Goal: Task Accomplishment & Management: Complete application form

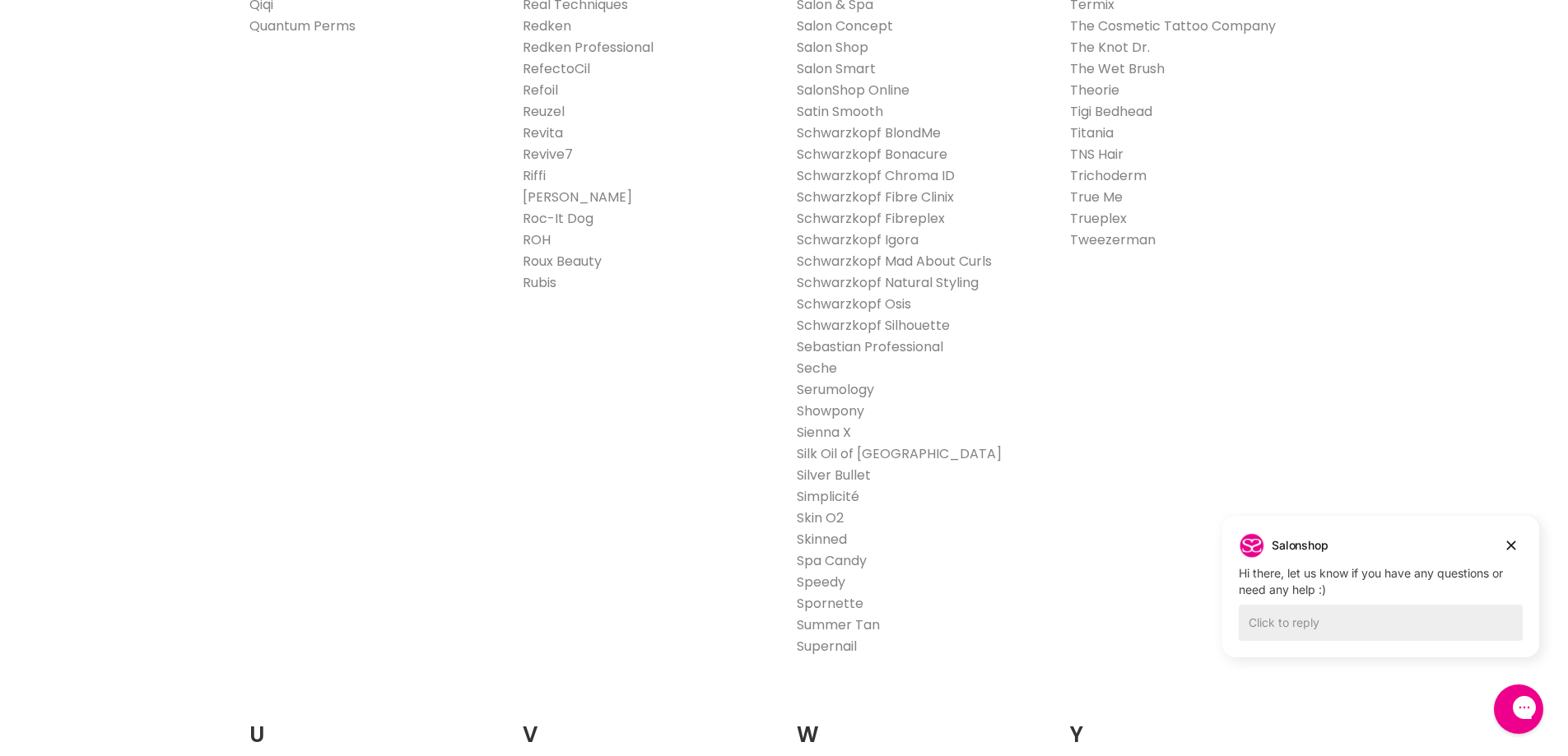
scroll to position [3307, 0]
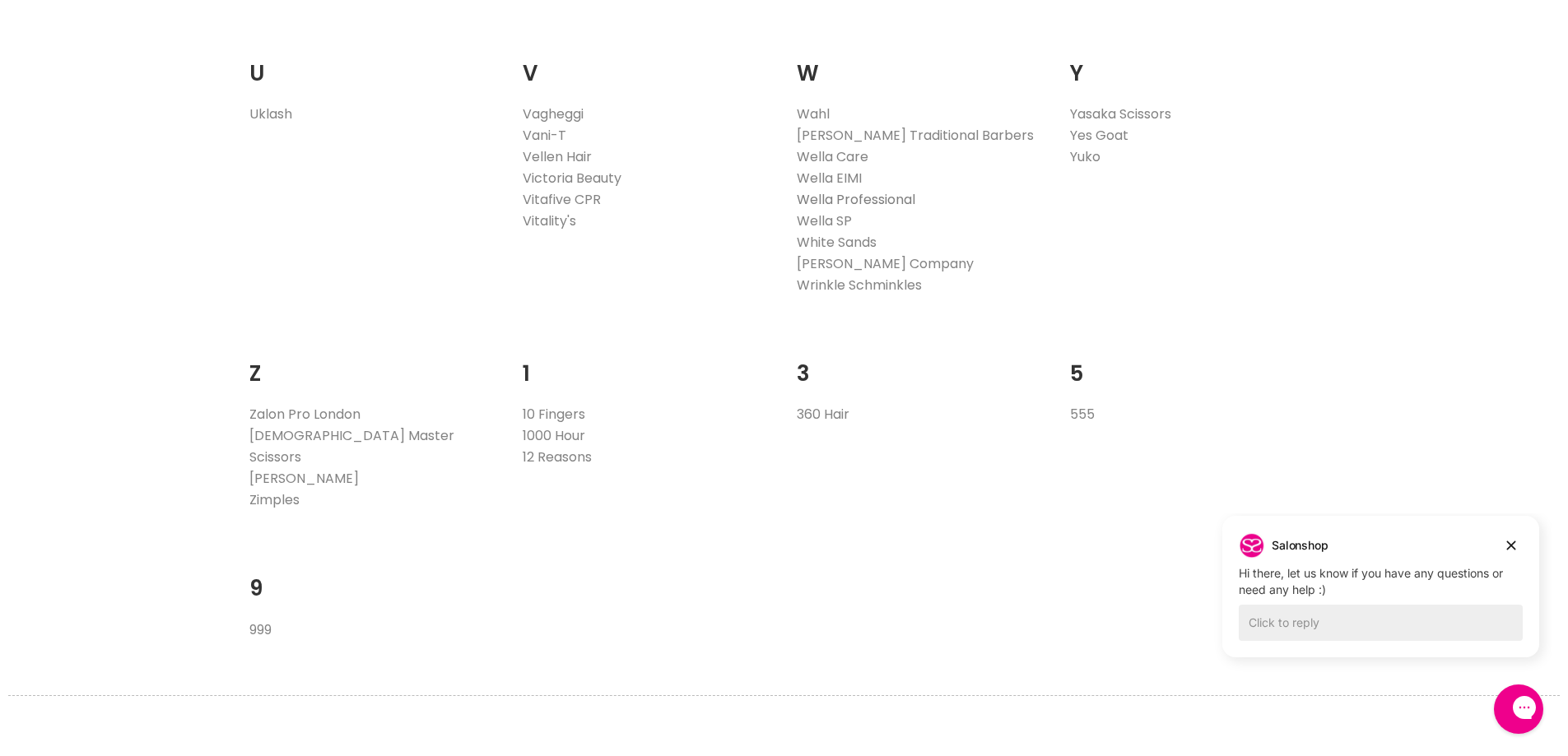
click at [864, 196] on link "Wella Professional" at bounding box center [856, 200] width 118 height 19
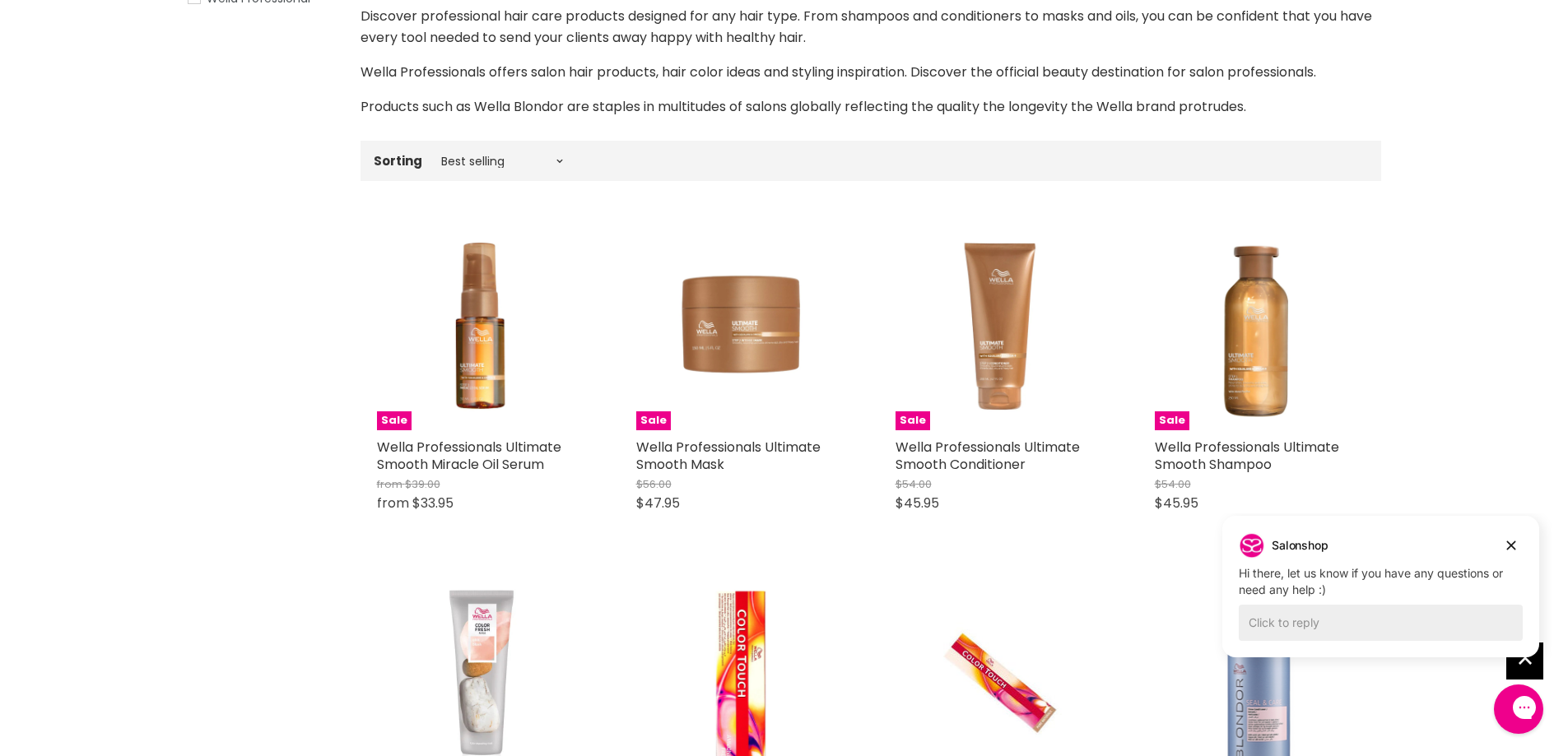
scroll to position [373, 0]
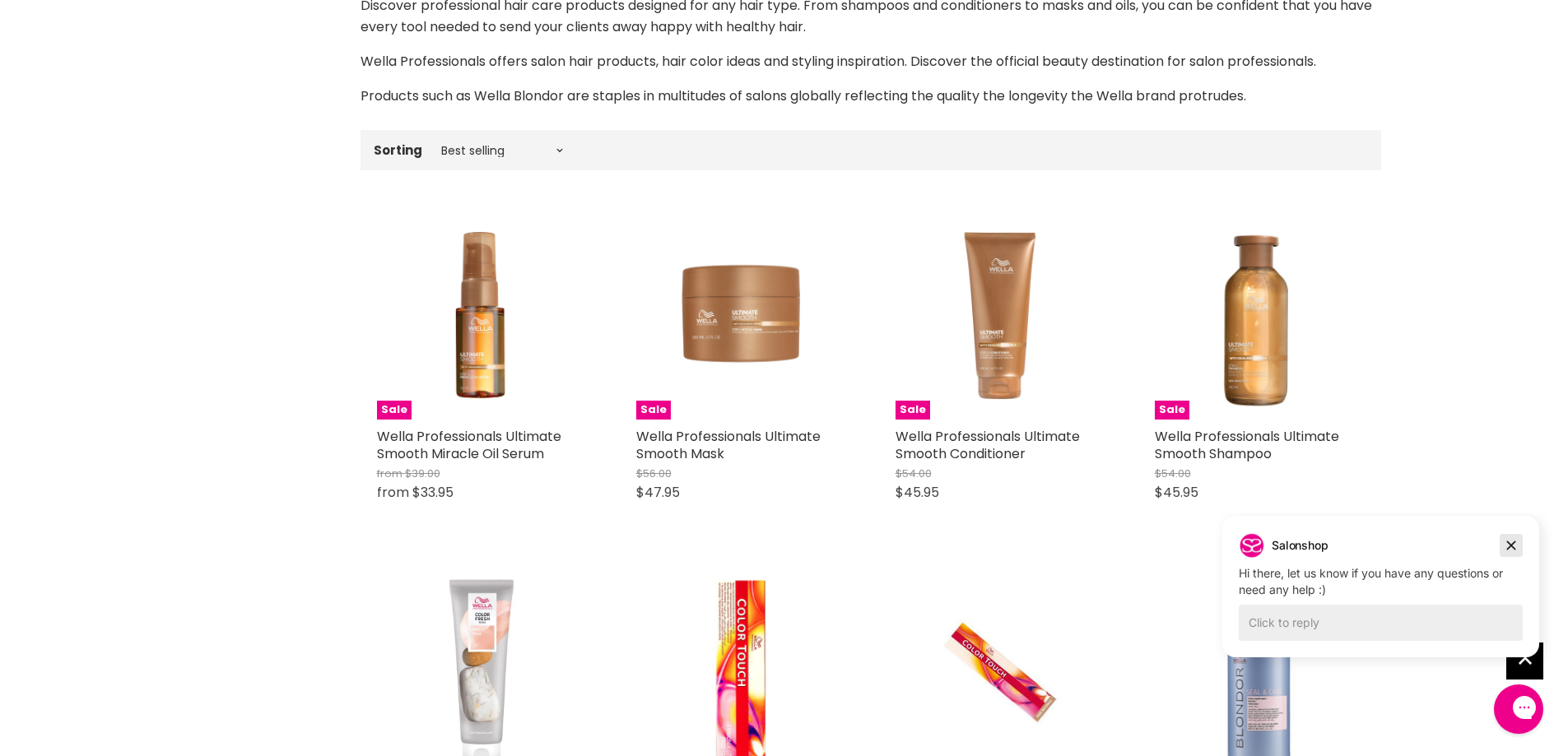
click at [1502, 549] on button "Dismiss campaign" at bounding box center [1511, 545] width 23 height 23
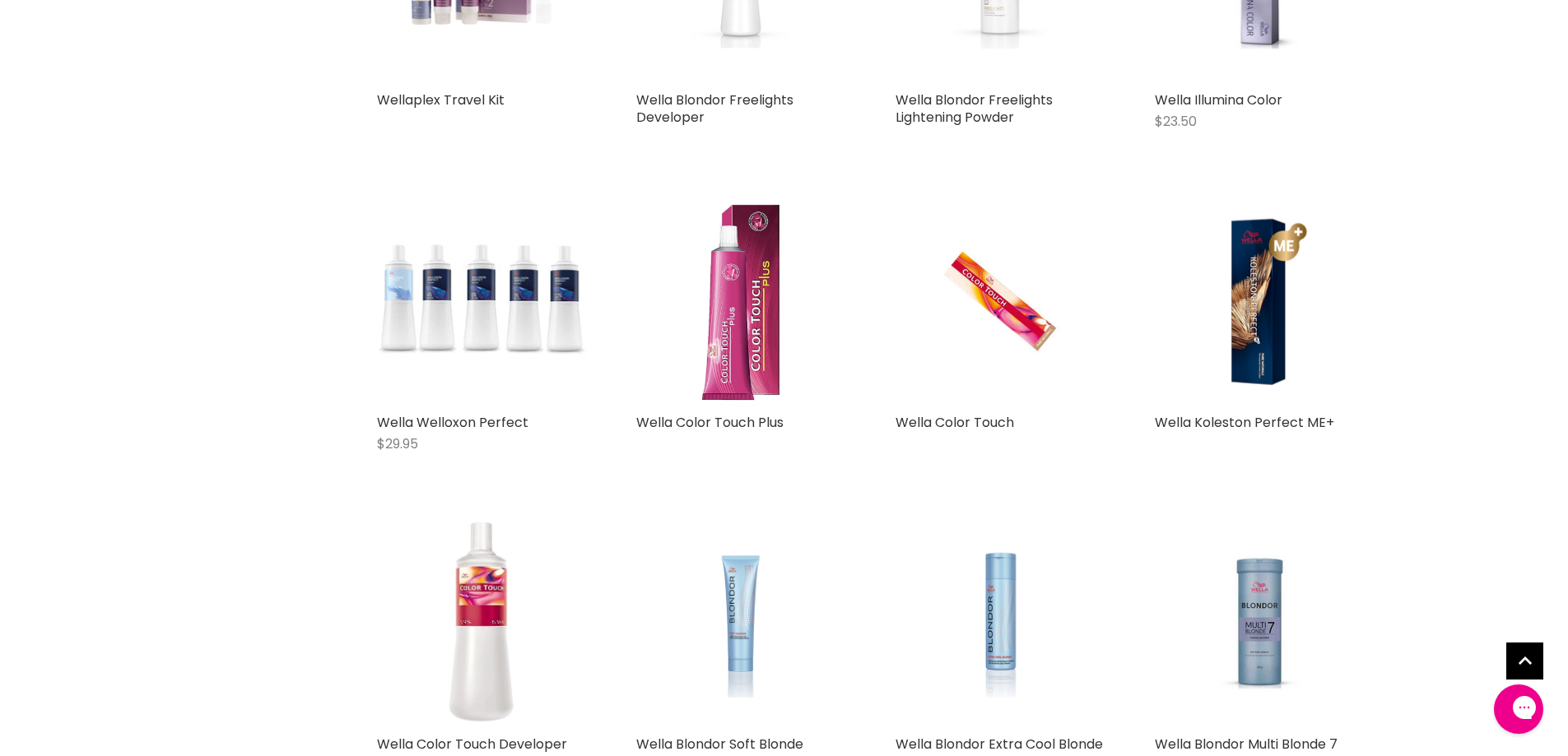
scroll to position [3531, 0]
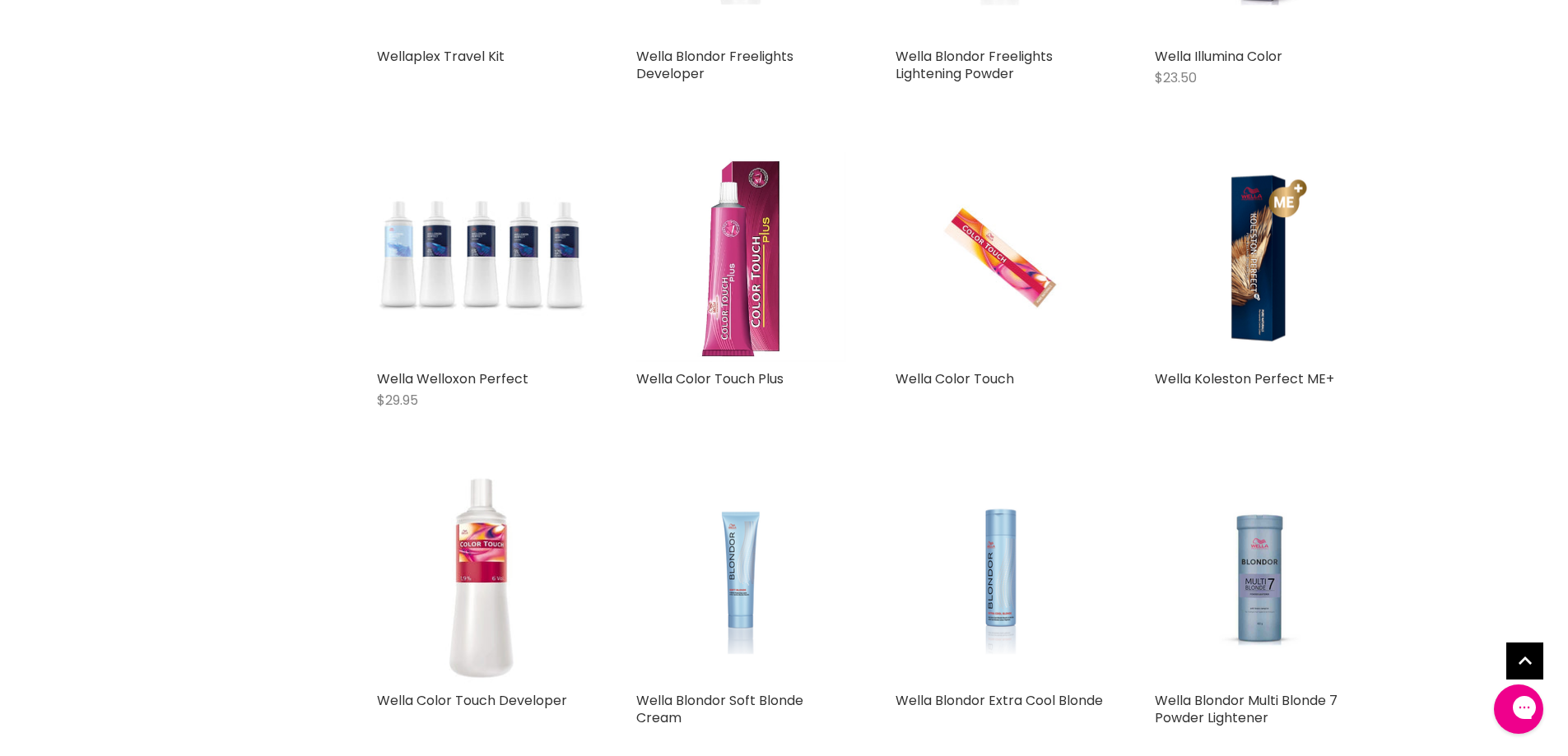
click at [1001, 246] on img "Main content" at bounding box center [1000, 256] width 139 height 209
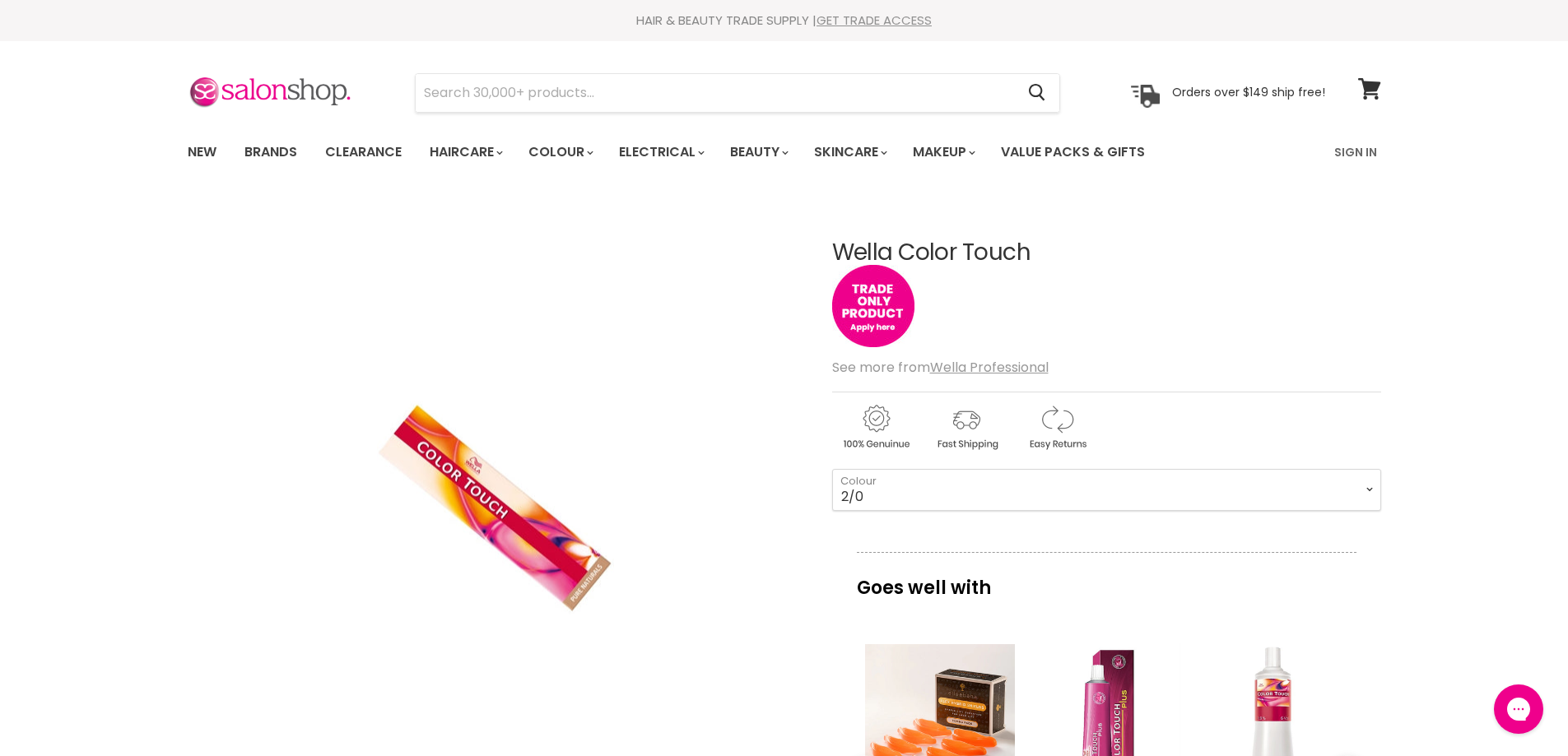
click at [892, 22] on link "GET TRADE ACCESS" at bounding box center [874, 20] width 116 height 17
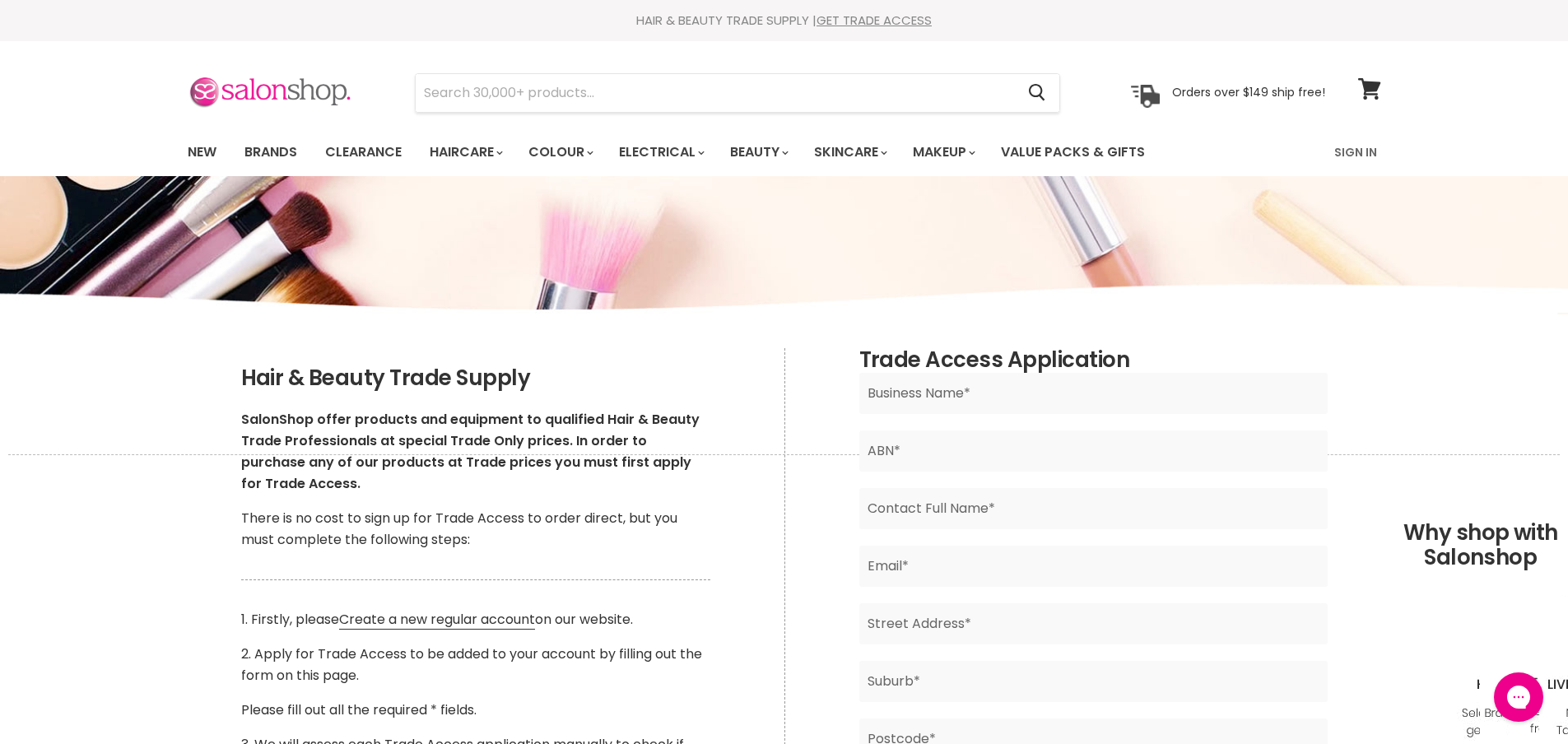
click at [292, 93] on img at bounding box center [269, 93] width 164 height 35
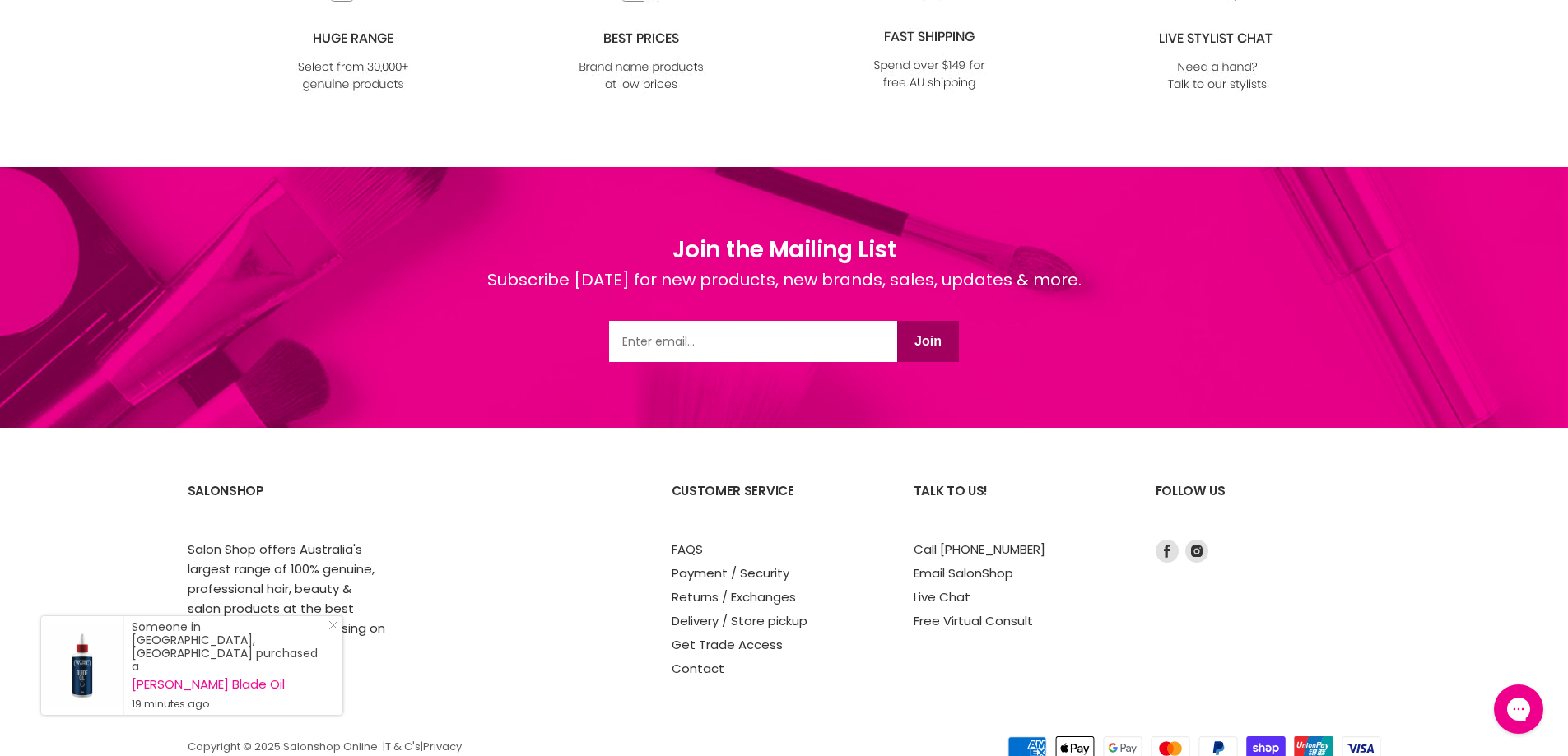
scroll to position [2119, 0]
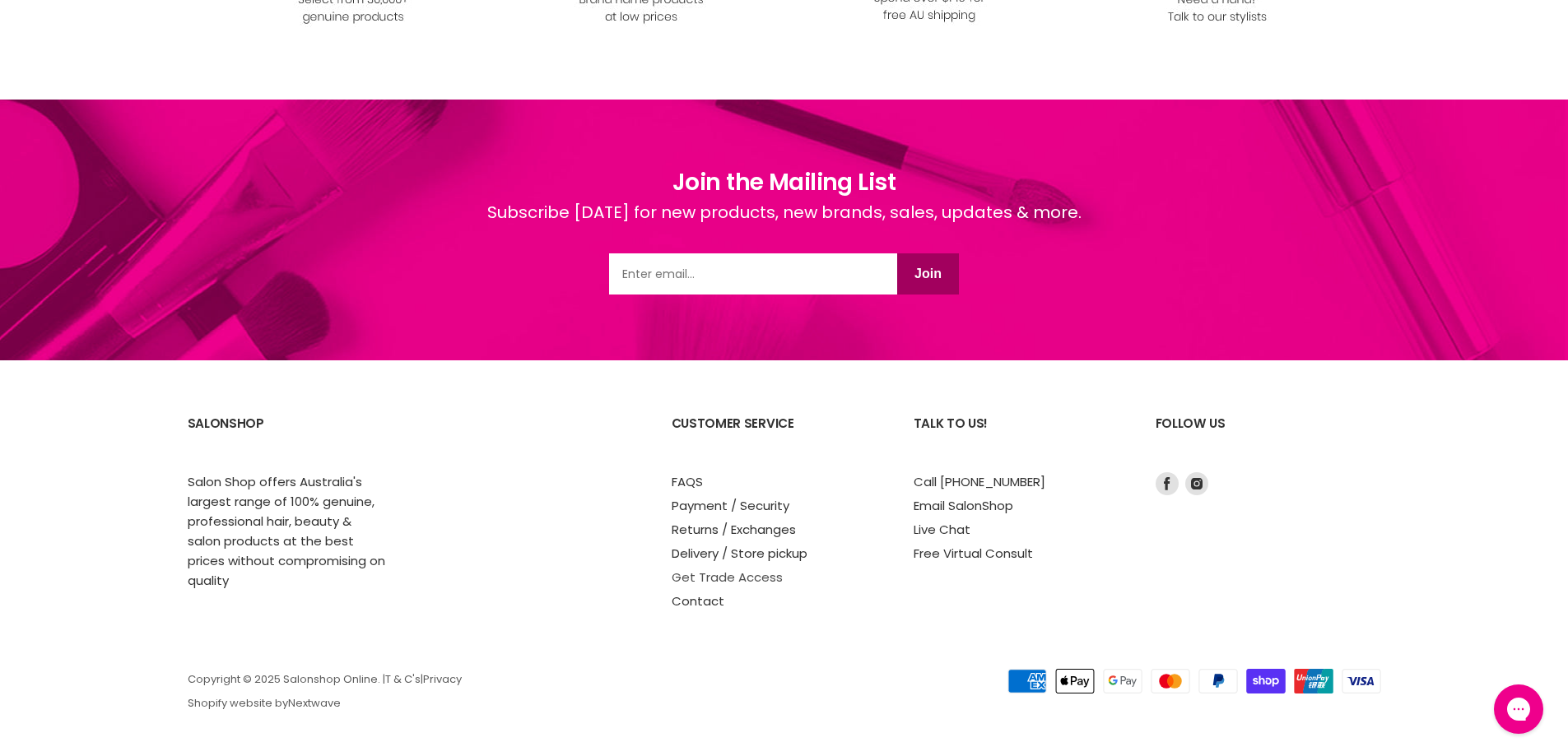
click at [764, 574] on link "Get Trade Access" at bounding box center [728, 577] width 111 height 17
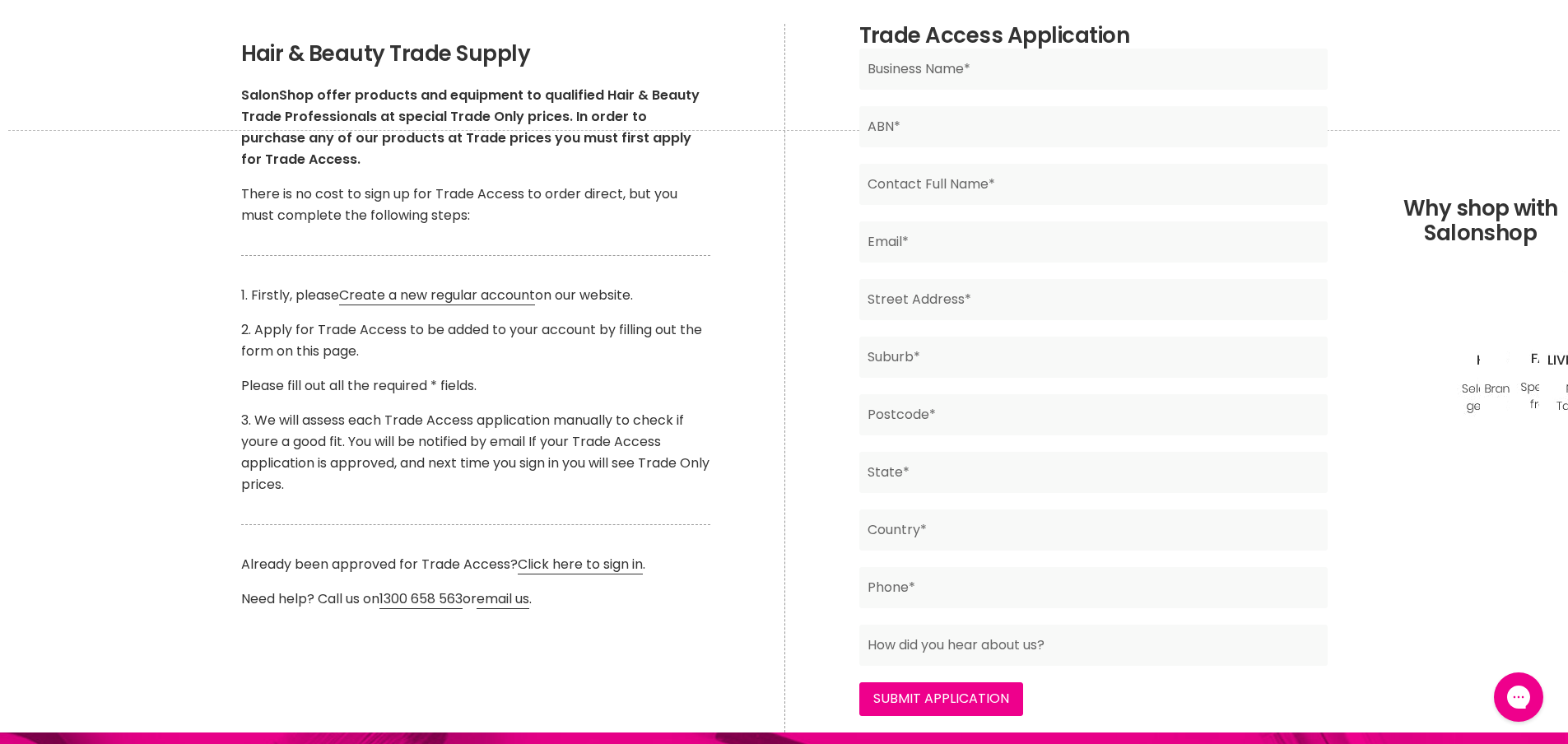
scroll to position [340, 0]
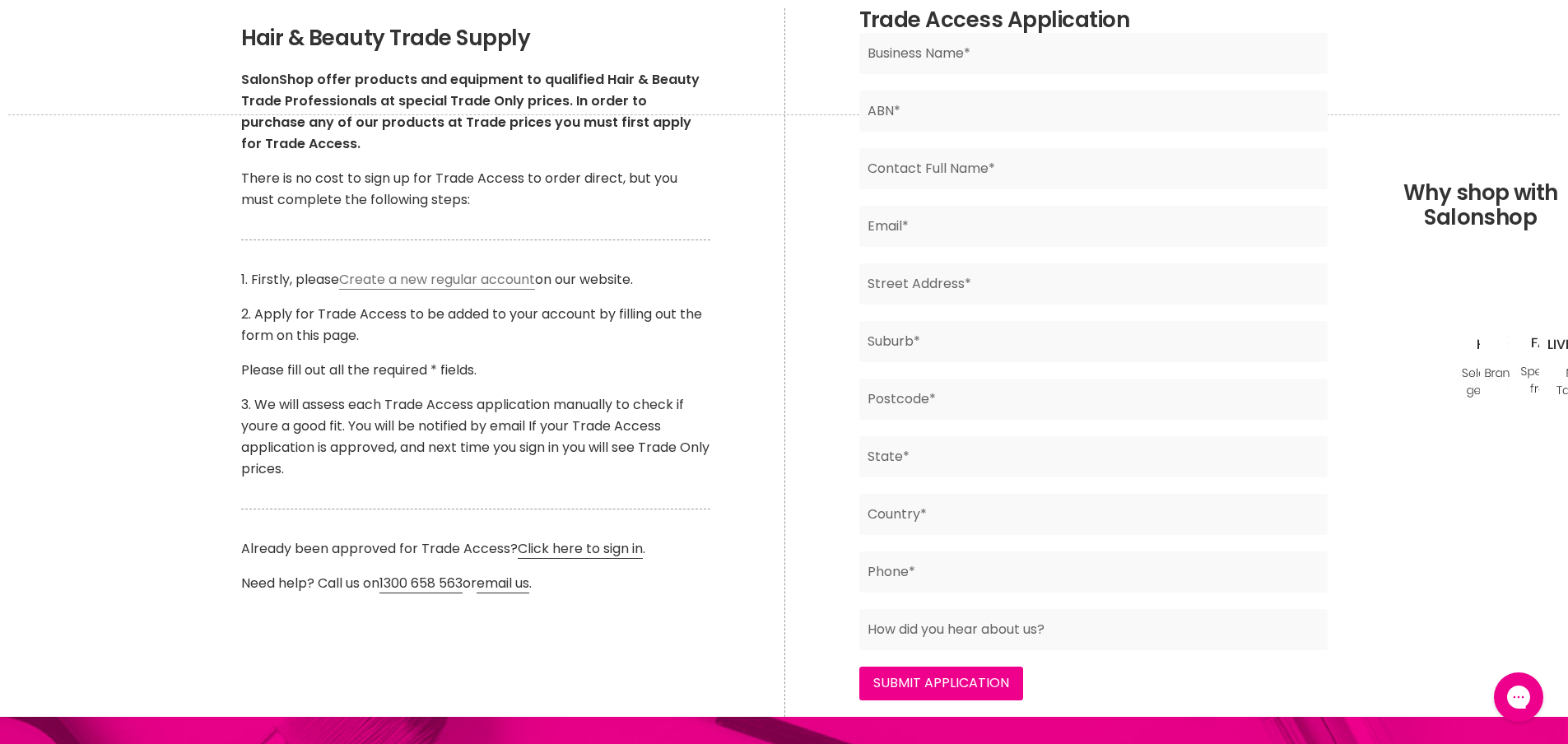
click at [434, 282] on link "Create a new regular account" at bounding box center [436, 280] width 196 height 20
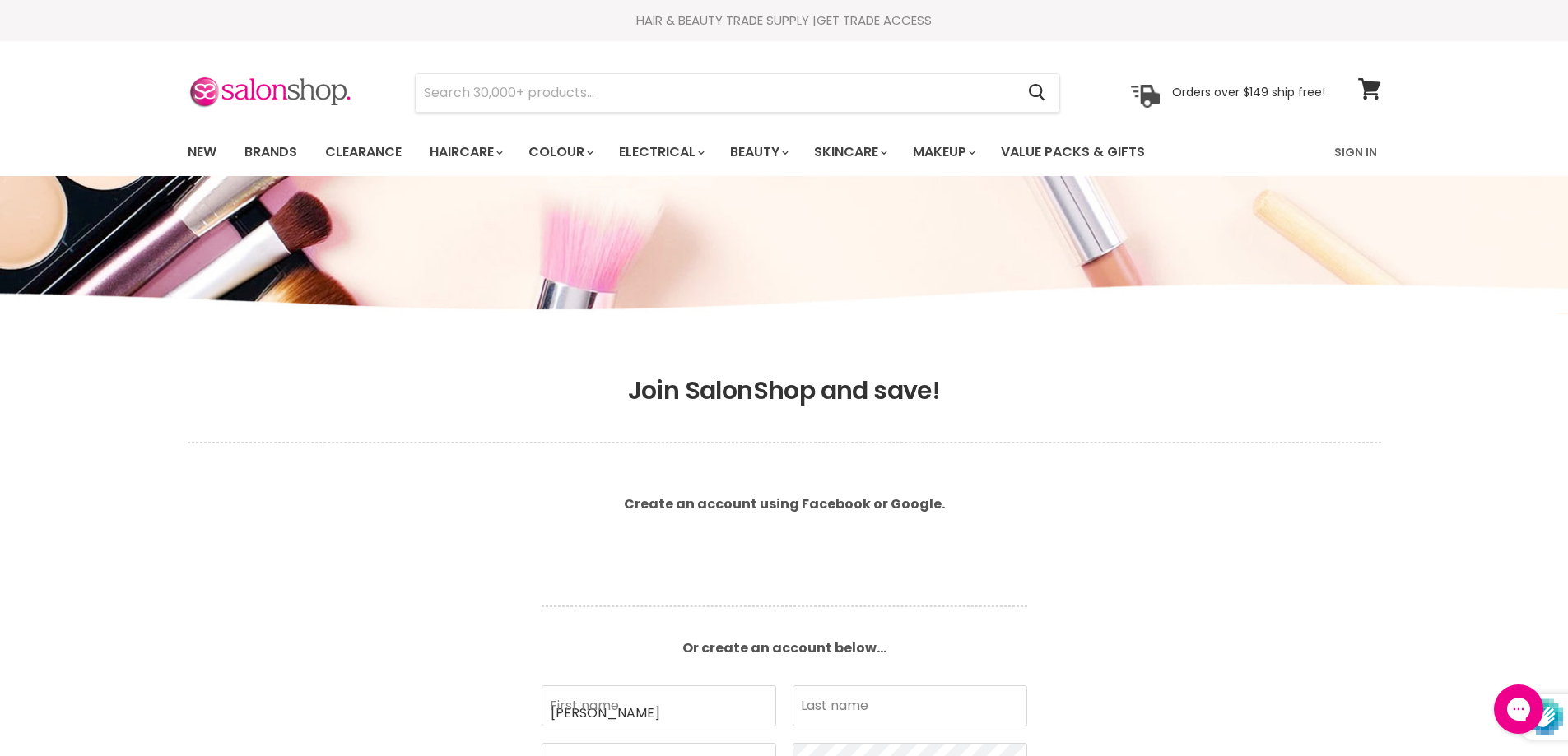
type input "Michelle"
type input "Parker"
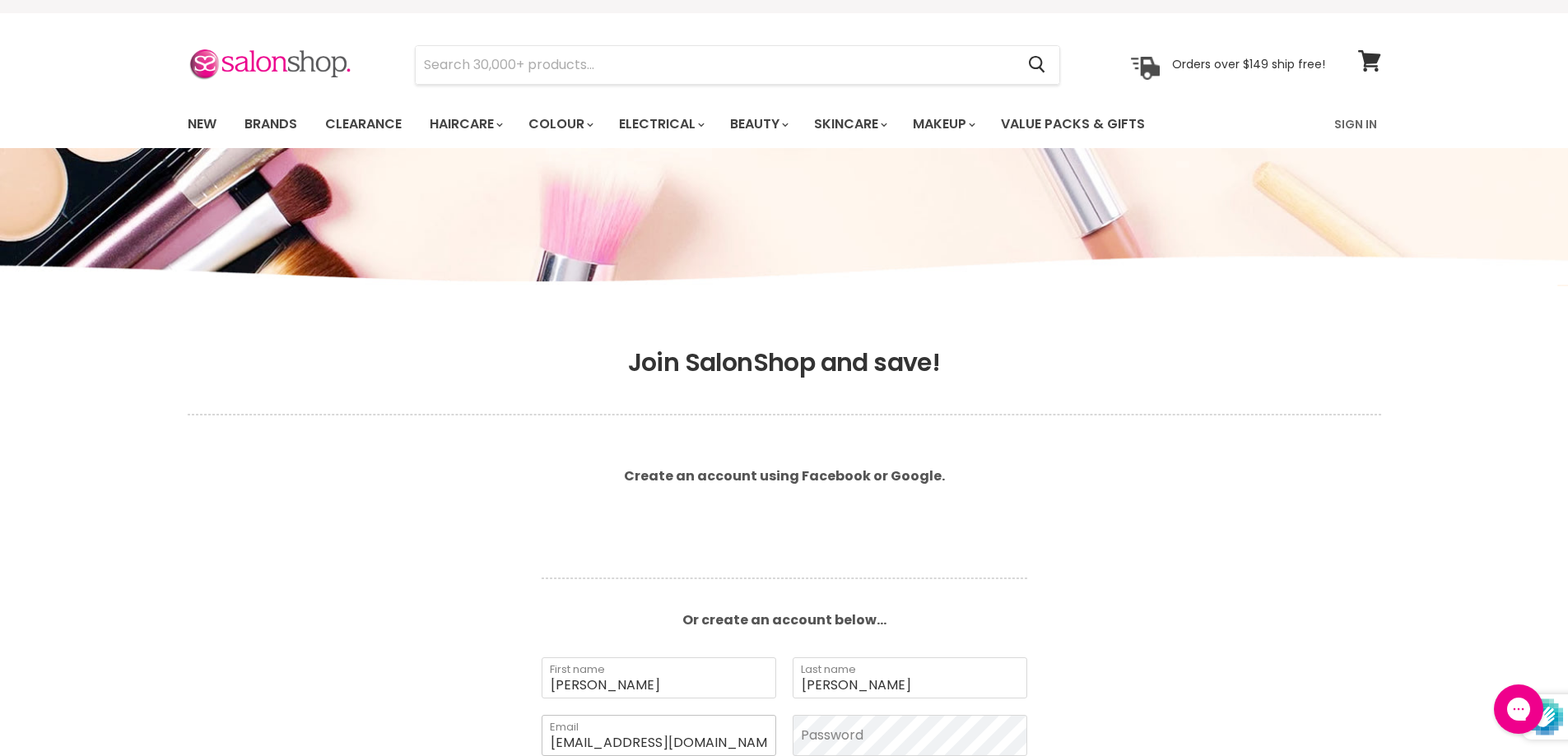
scroll to position [0, 3]
type input "michelle2000parker@yahoo.com"
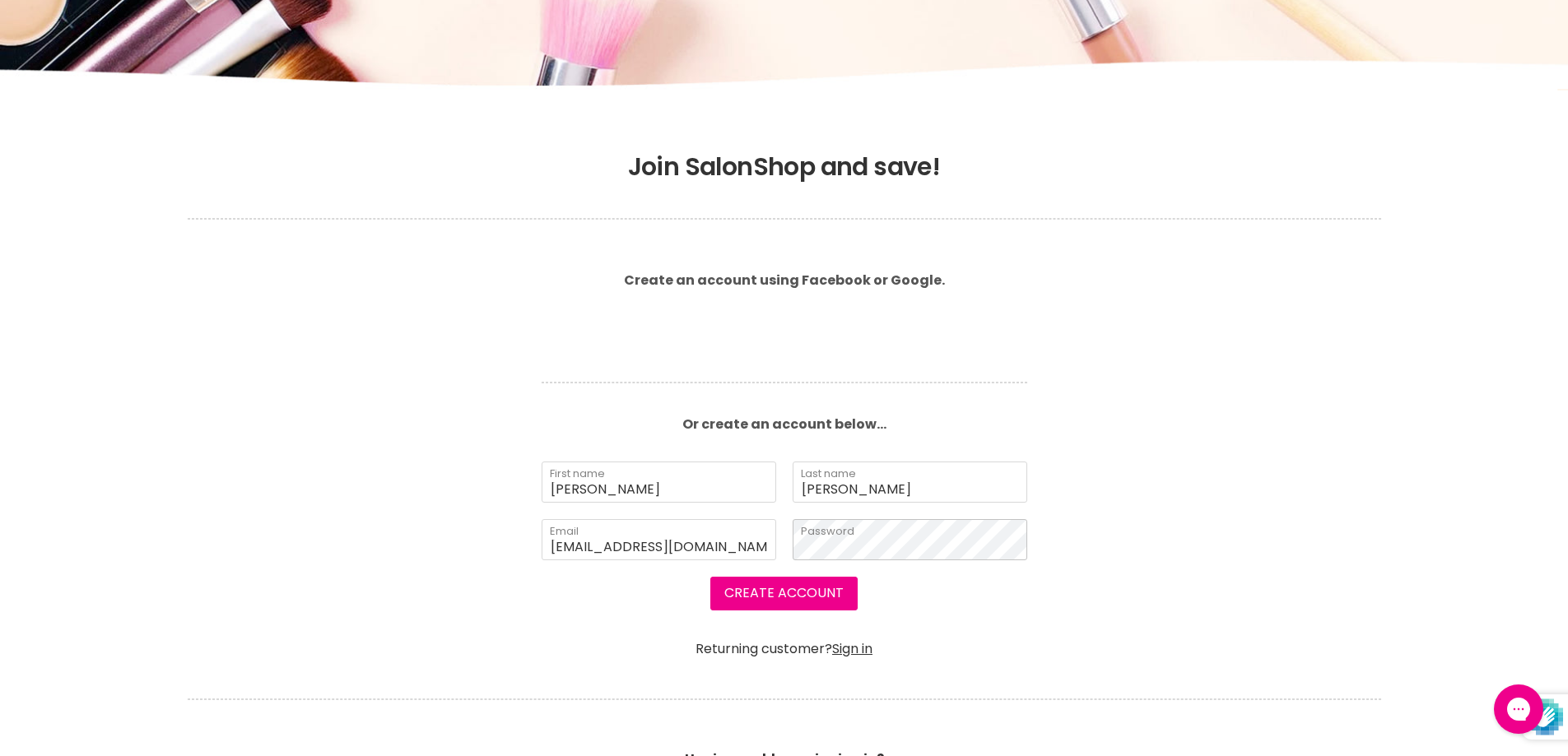
scroll to position [225, 0]
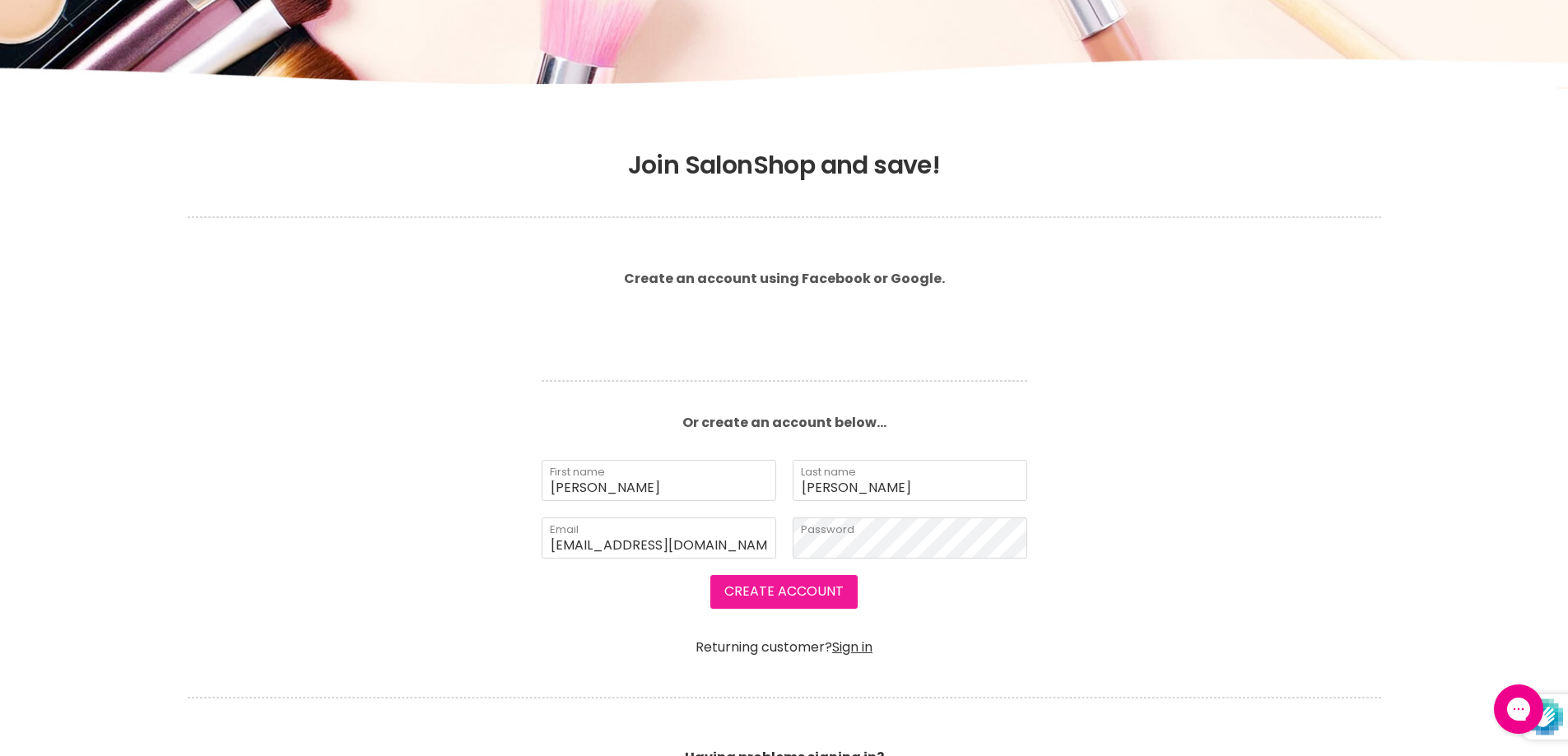
click at [803, 597] on button "Create Account" at bounding box center [783, 592] width 147 height 33
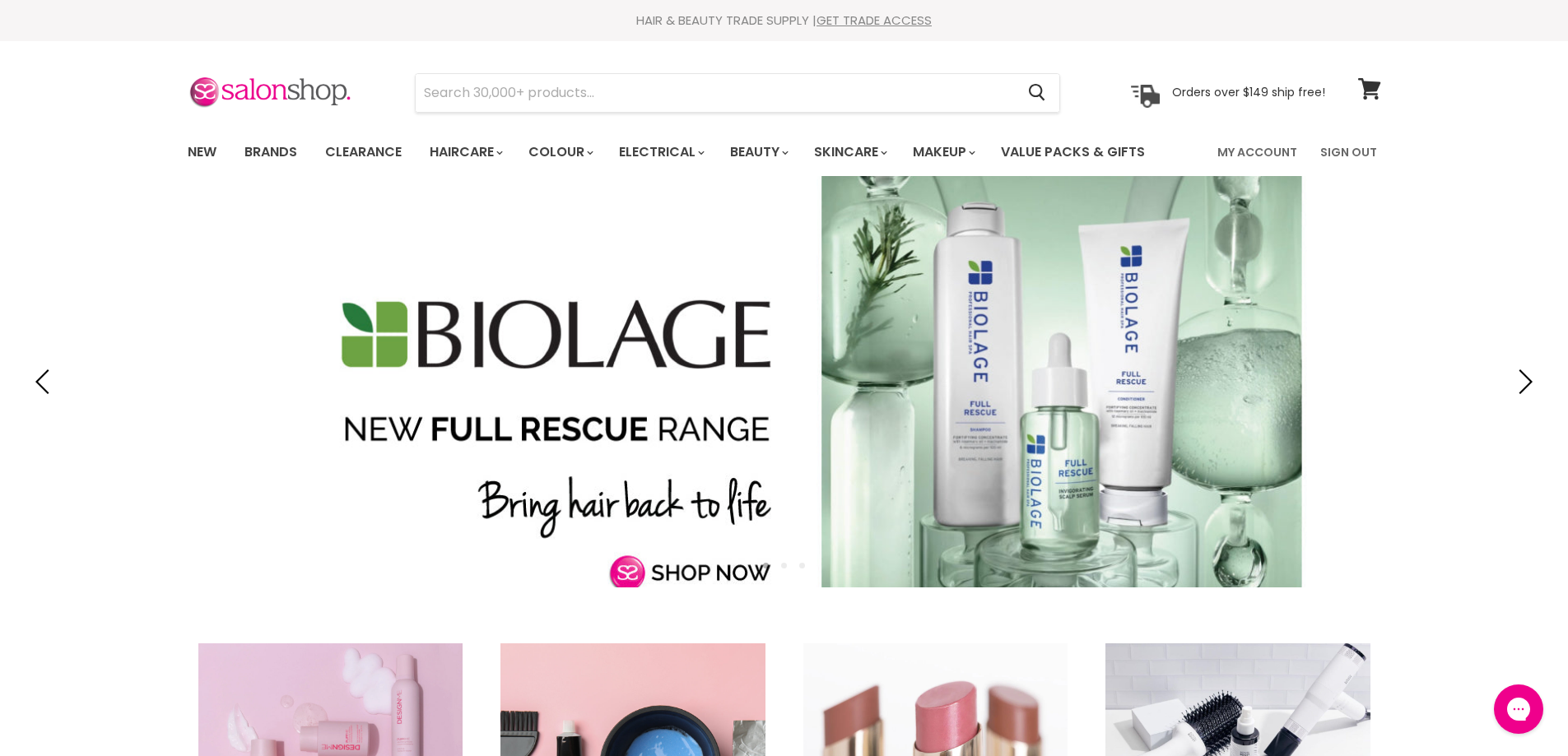
click at [708, 574] on link "Slide 1 of 3" at bounding box center [784, 381] width 1568 height 411
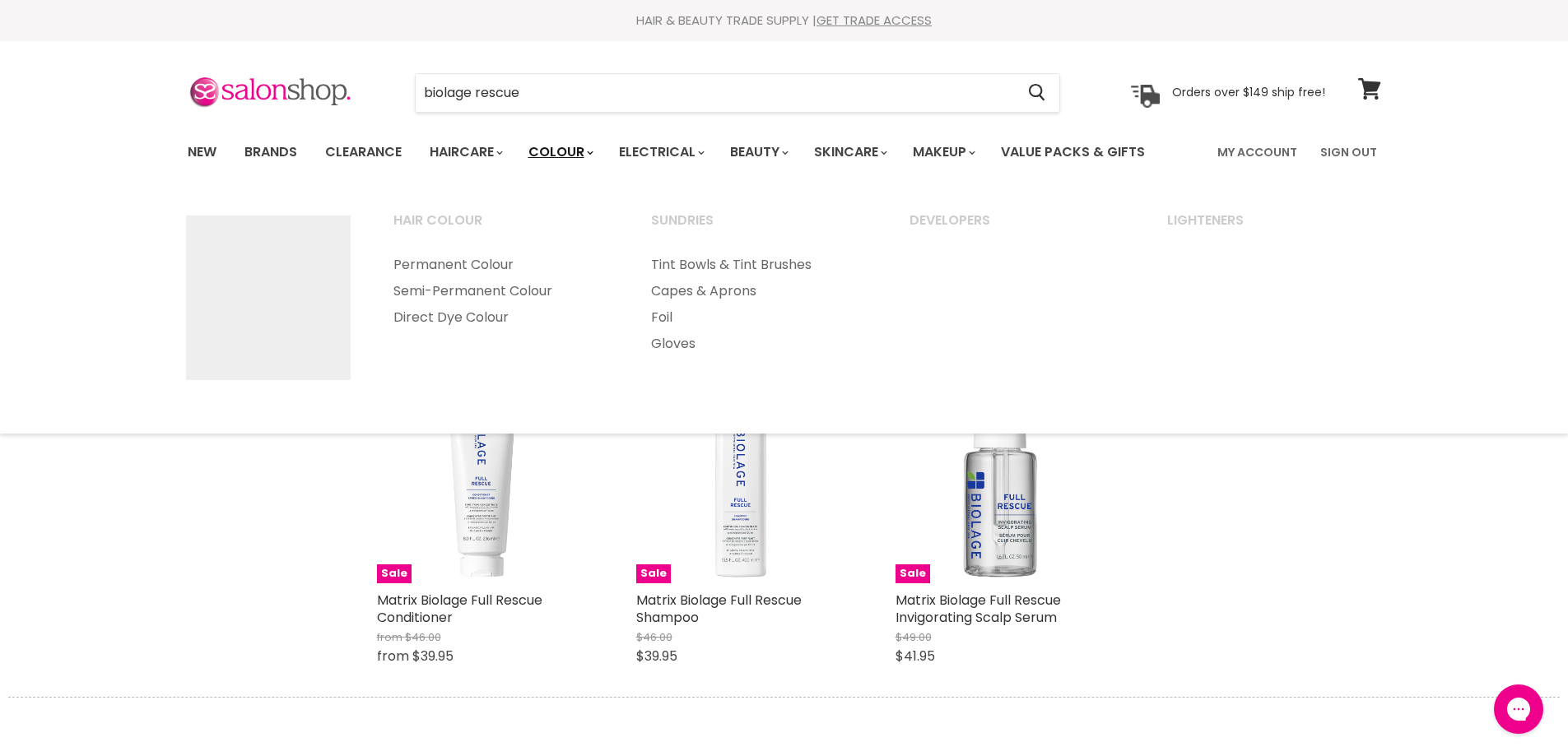
click at [574, 154] on link "Colour" at bounding box center [560, 152] width 87 height 35
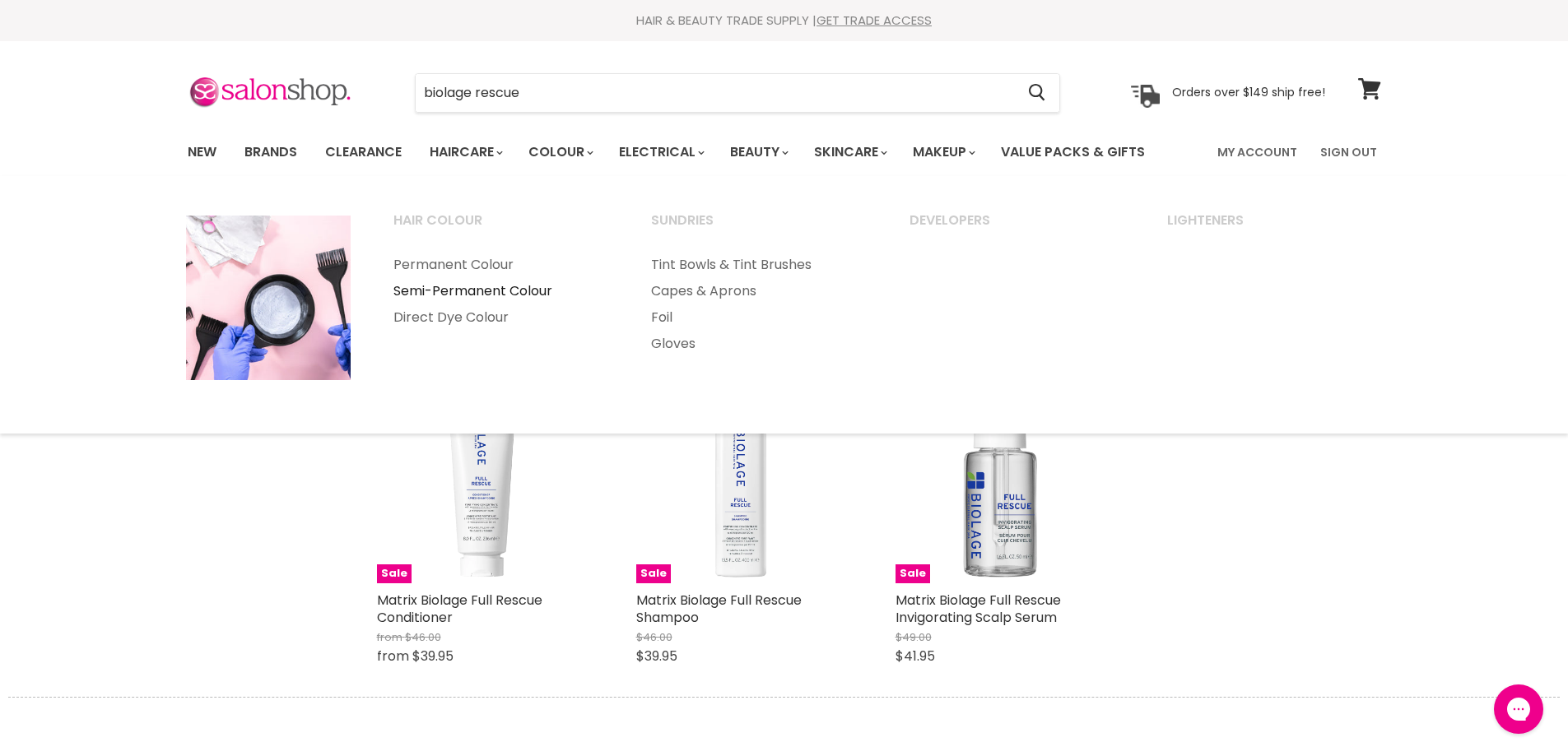
click at [486, 290] on link "Semi-Permanent Colour" at bounding box center [501, 291] width 256 height 26
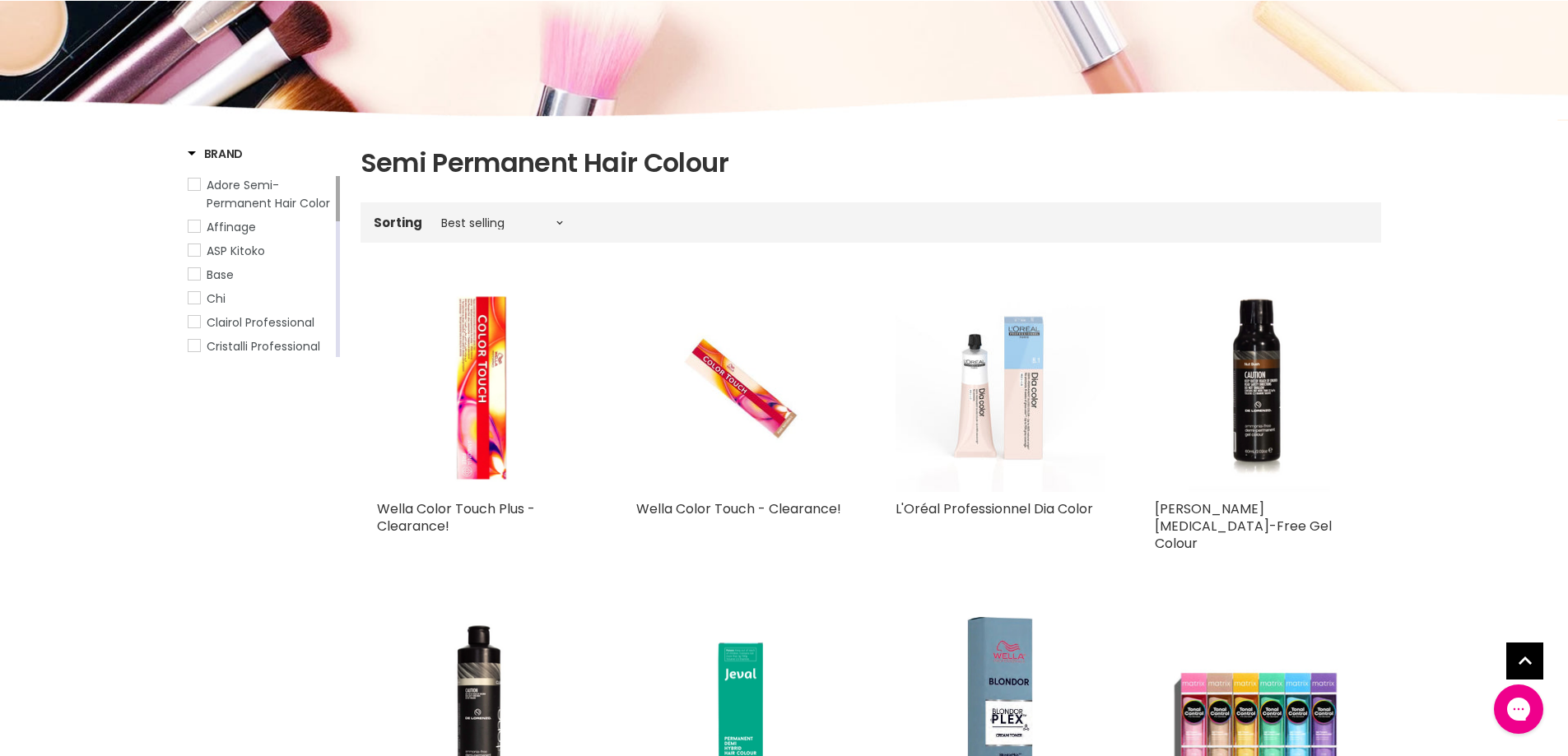
scroll to position [329, 0]
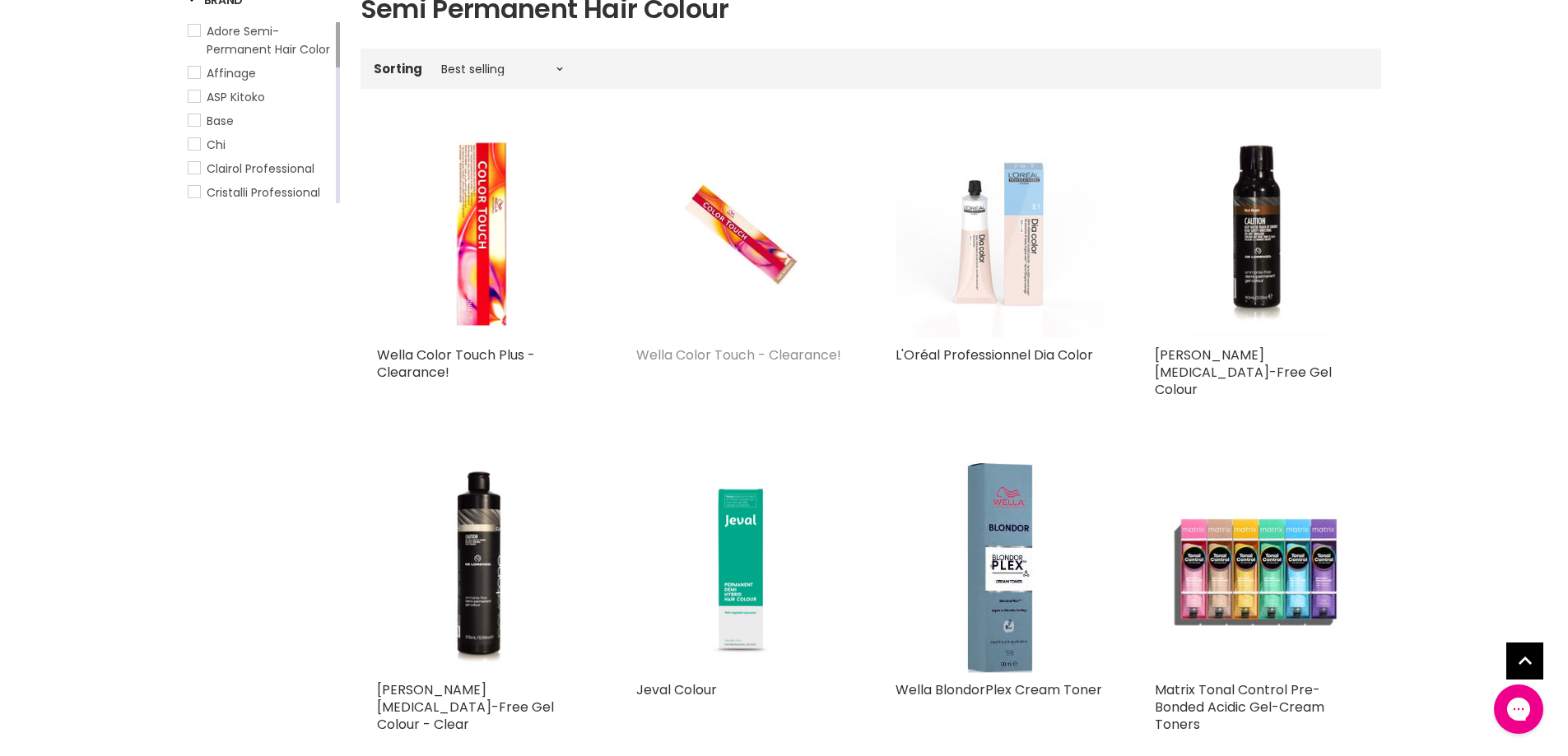
click at [781, 352] on link "Wella Color Touch - Clearance!" at bounding box center [739, 355] width 205 height 19
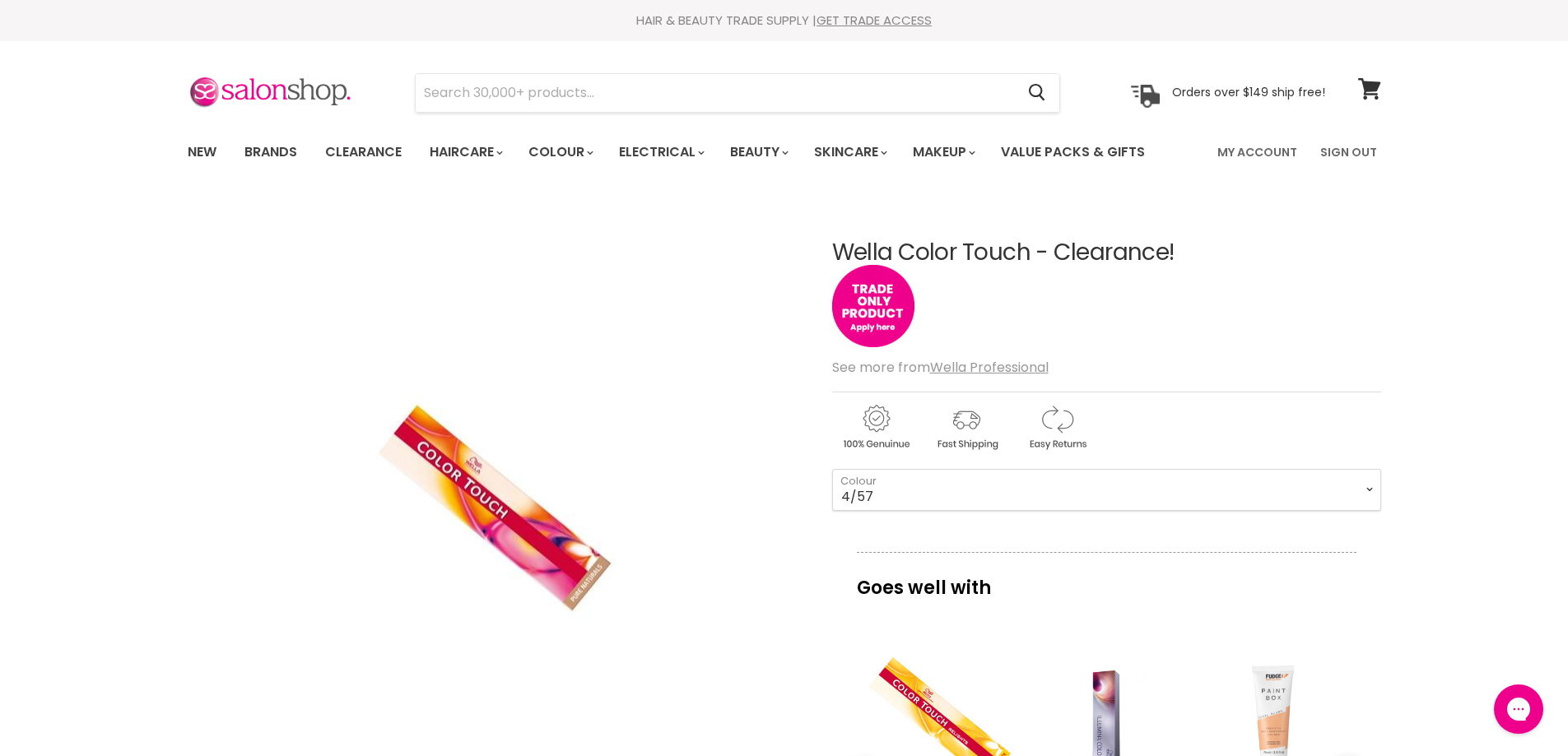
click at [877, 325] on img "Main content" at bounding box center [873, 306] width 83 height 83
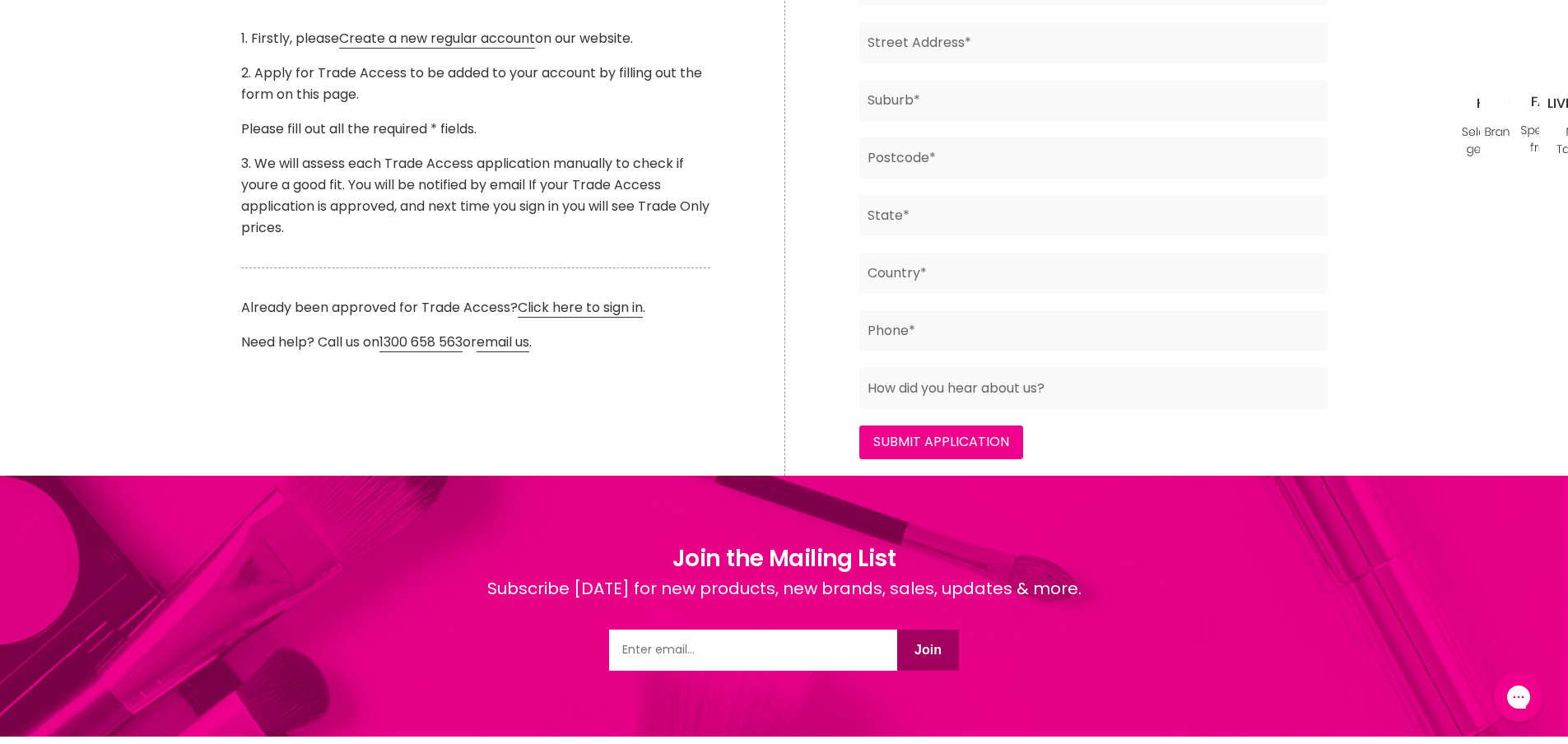
scroll to position [636, 0]
